Goal: Information Seeking & Learning: Learn about a topic

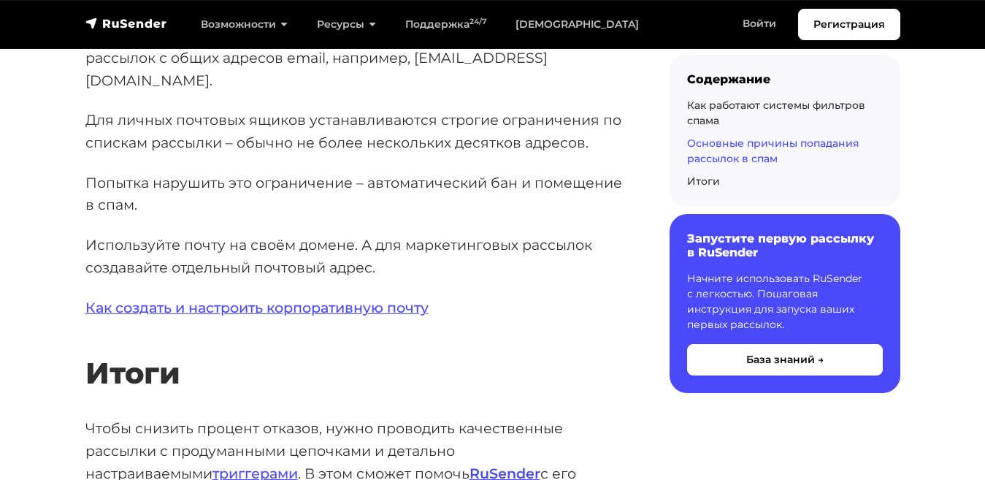
scroll to position [8219, 0]
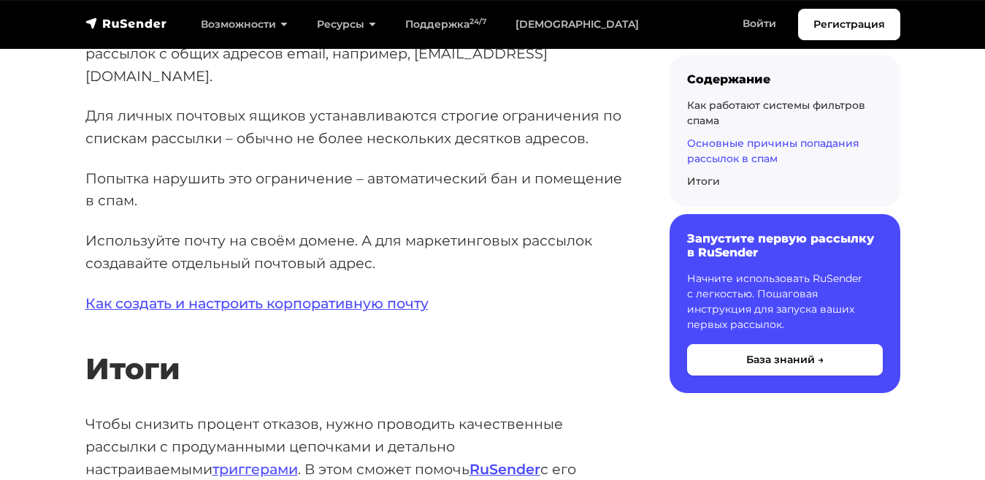
click at [202, 413] on p "Чтобы снизить процент отказов, нужно проводить качественные рассылки с продуман…" at bounding box center [354, 469] width 538 height 112
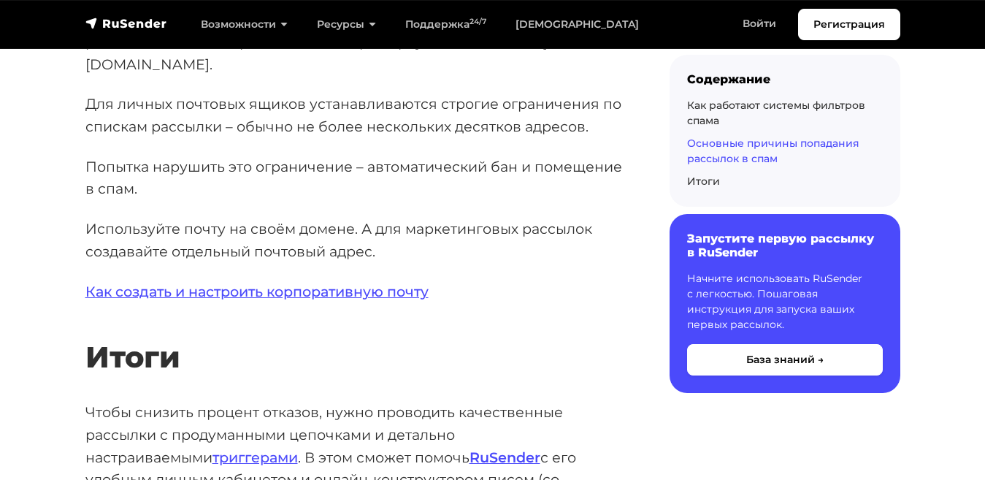
scroll to position [8277, 0]
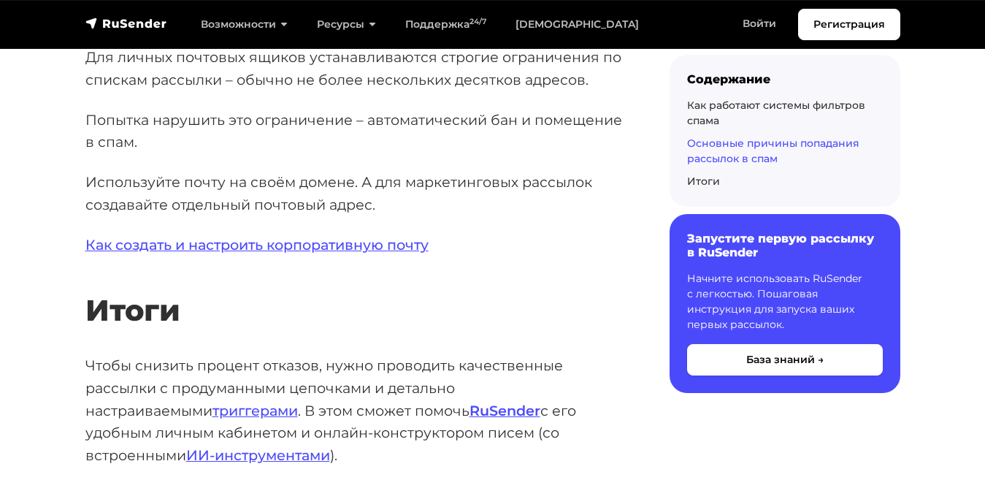
click at [179, 354] on p "Чтобы снизить процент отказов, нужно проводить качественные рассылки с продуман…" at bounding box center [354, 410] width 538 height 112
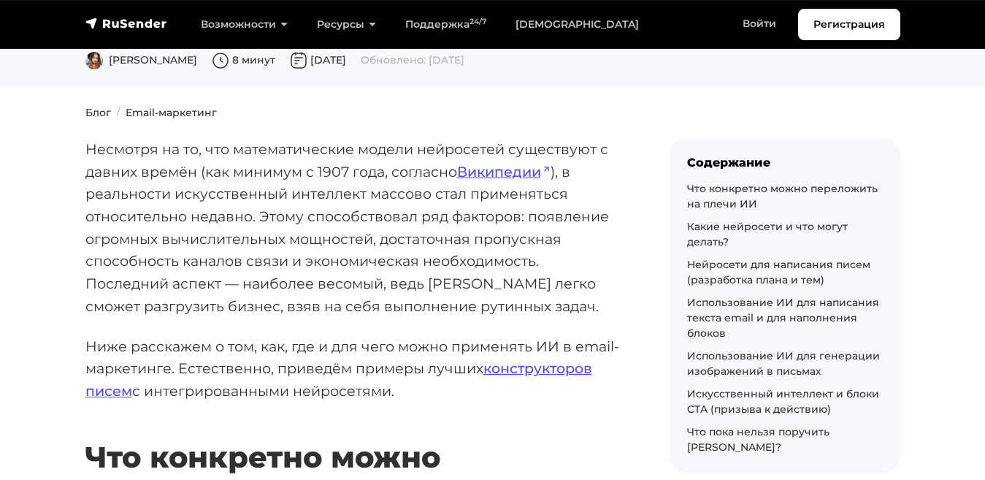
scroll to position [140, 0]
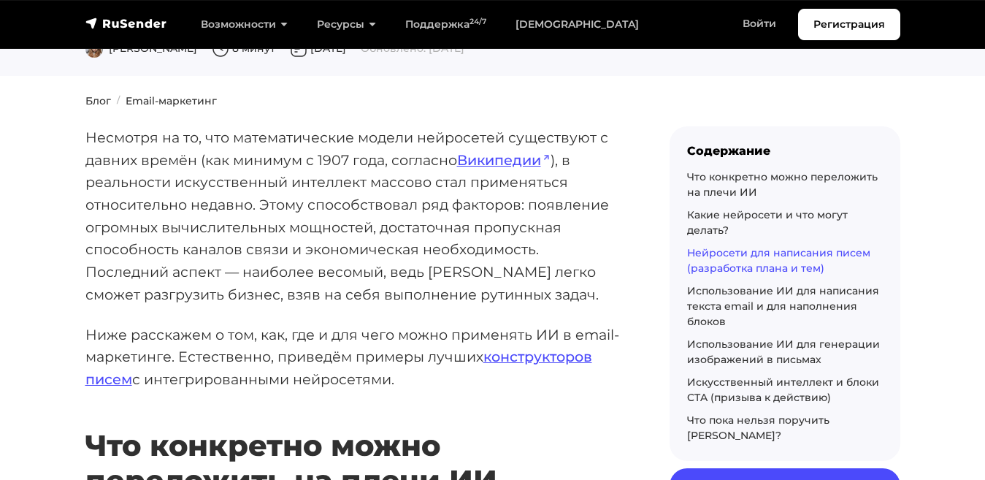
click at [720, 250] on link "Нейросети для написания писем (разработка плана и тем)" at bounding box center [778, 260] width 183 height 28
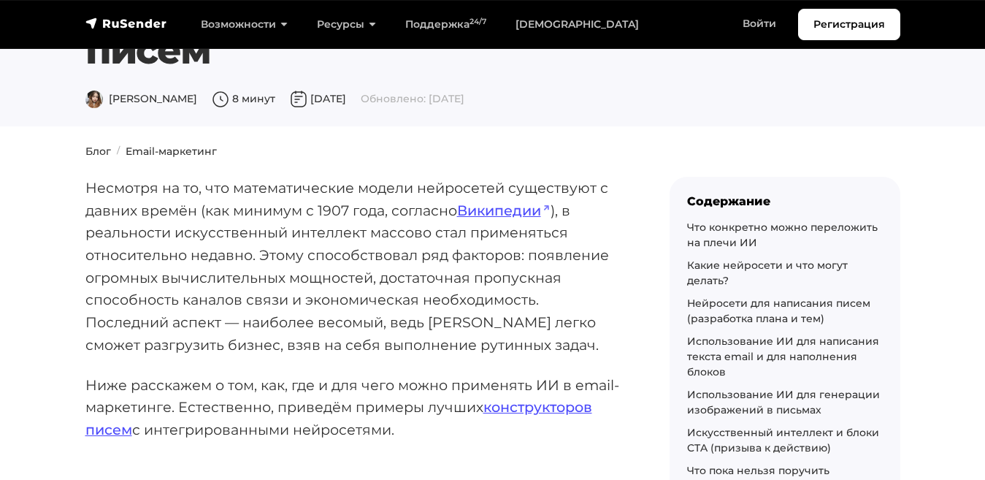
scroll to position [78, 0]
